Goal: Task Accomplishment & Management: Use online tool/utility

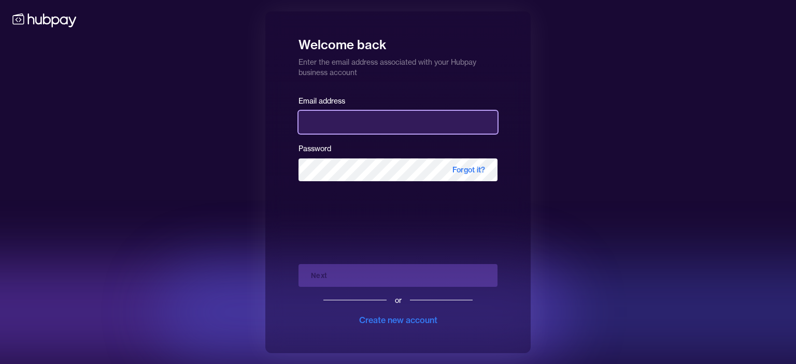
type input "**********"
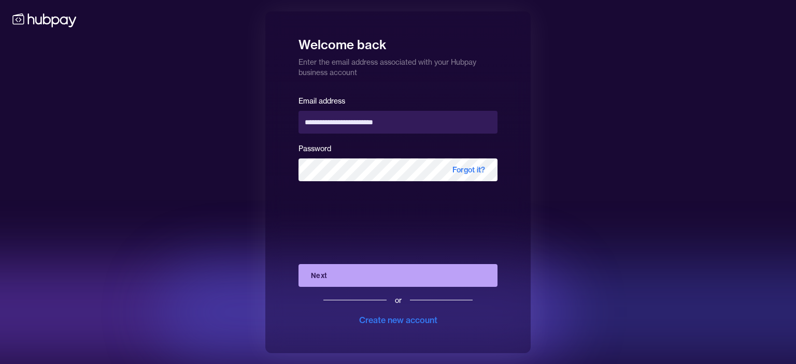
click at [361, 277] on button "Next" at bounding box center [397, 275] width 199 height 23
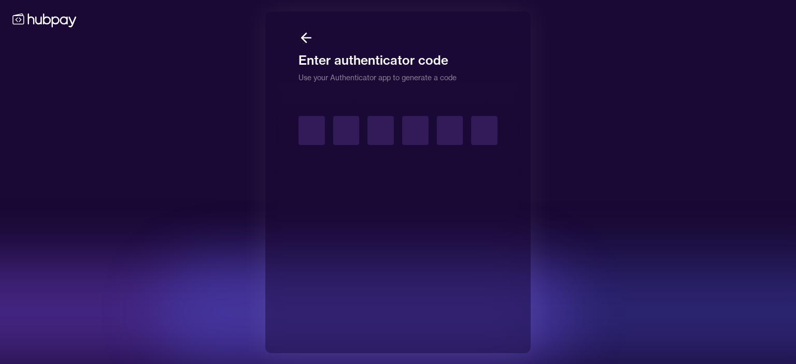
type input "*"
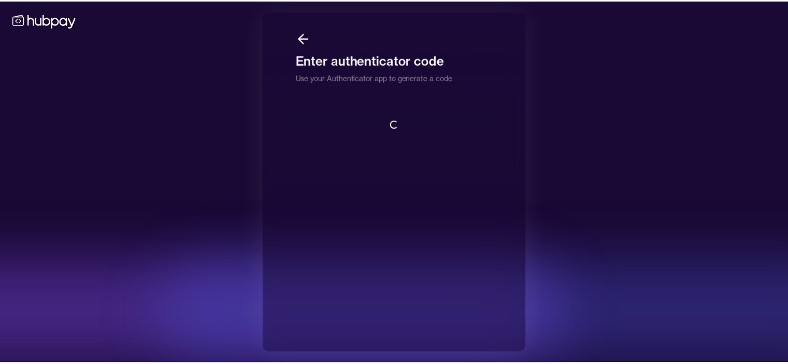
scroll to position [1, 0]
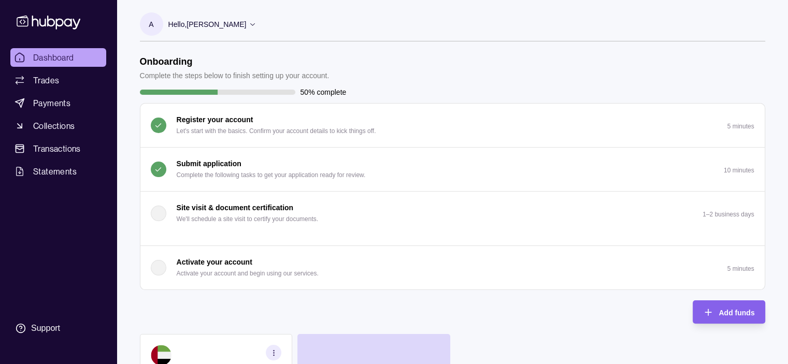
click at [323, 172] on p "Complete the following tasks to get your application ready for review." at bounding box center [271, 174] width 189 height 11
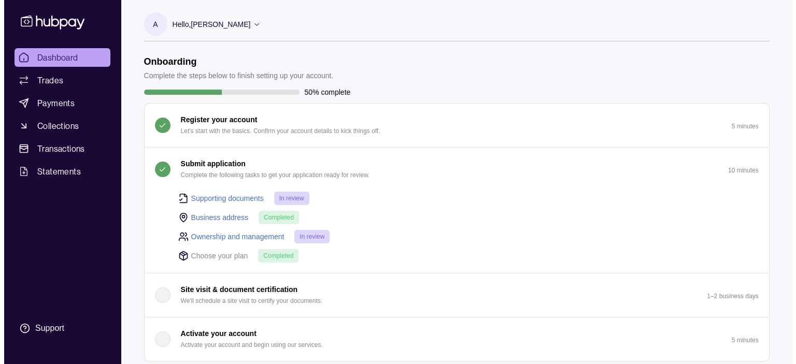
scroll to position [259, 0]
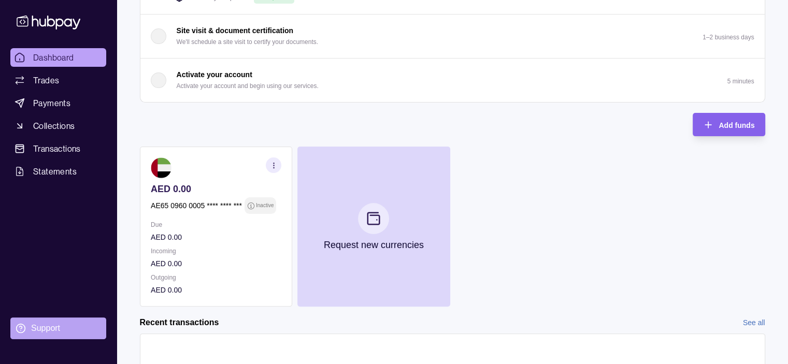
click at [40, 331] on div "Support" at bounding box center [45, 328] width 29 height 11
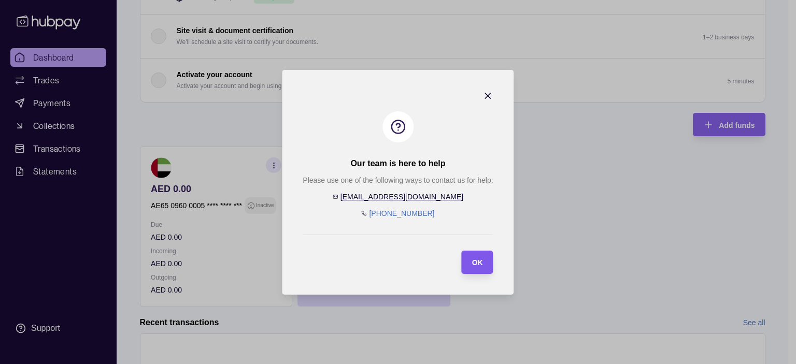
click at [482, 264] on span "OK" at bounding box center [477, 262] width 11 height 8
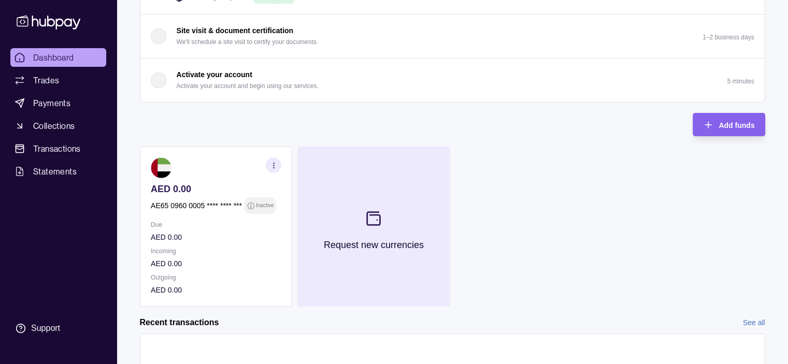
click at [373, 211] on icon at bounding box center [373, 218] width 17 height 17
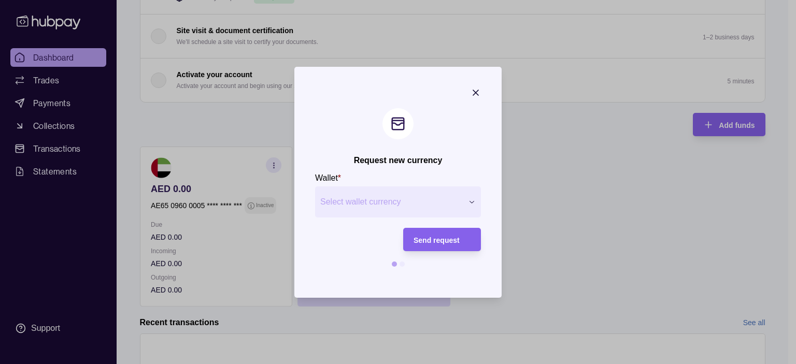
click at [378, 198] on span "Select wallet currency" at bounding box center [391, 202] width 142 height 12
click at [374, 194] on button "Select wallet currency" at bounding box center [398, 201] width 166 height 31
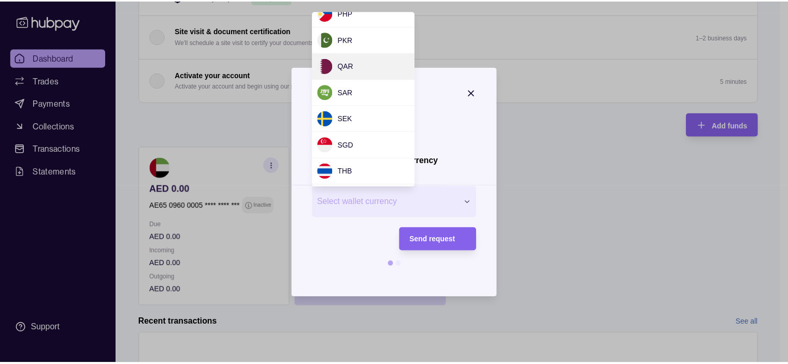
scroll to position [1008, 0]
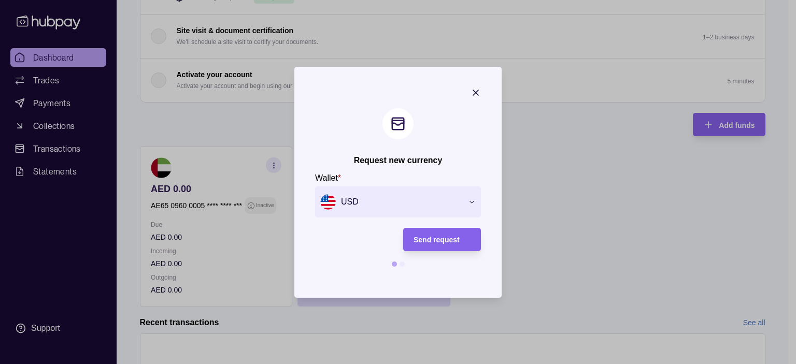
click at [401, 265] on div at bounding box center [401, 264] width 5 height 5
click at [437, 239] on span "Send request" at bounding box center [436, 240] width 46 height 8
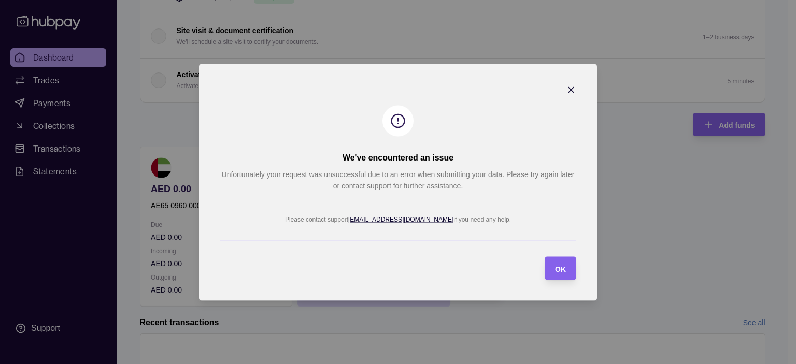
click at [572, 84] on icon "button" at bounding box center [571, 89] width 10 height 10
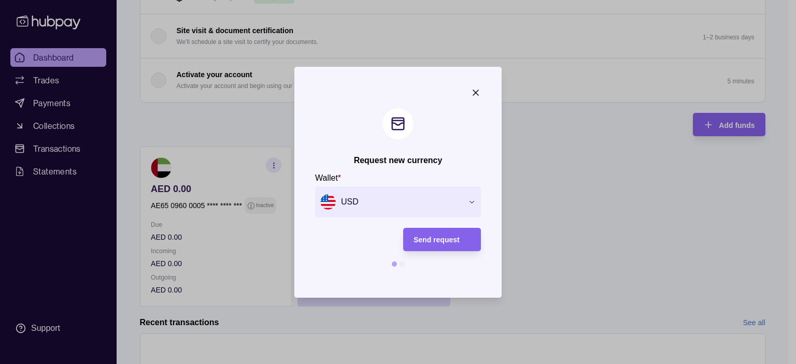
click at [476, 92] on icon "button" at bounding box center [475, 92] width 5 height 5
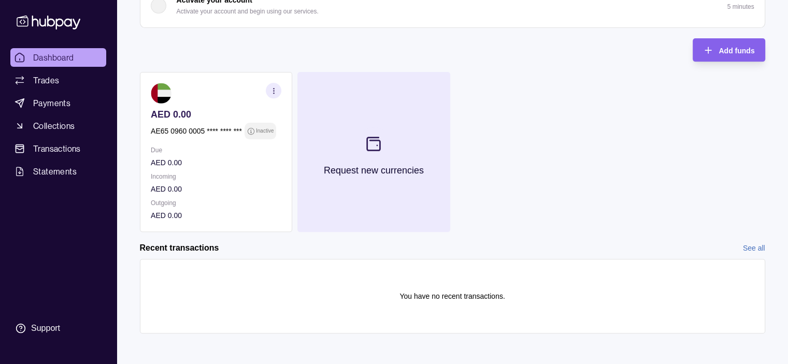
scroll to position [0, 0]
